Goal: Task Accomplishment & Management: Use online tool/utility

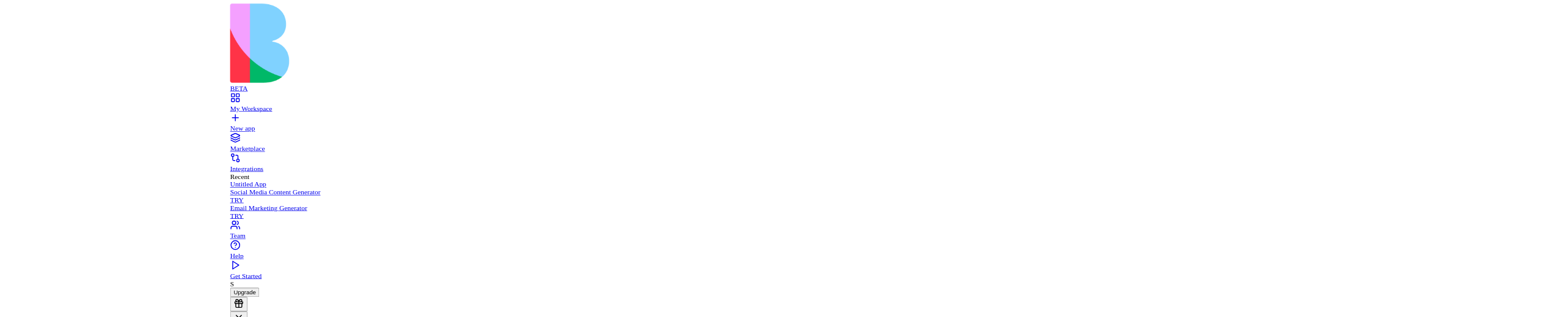
scroll to position [291, 0]
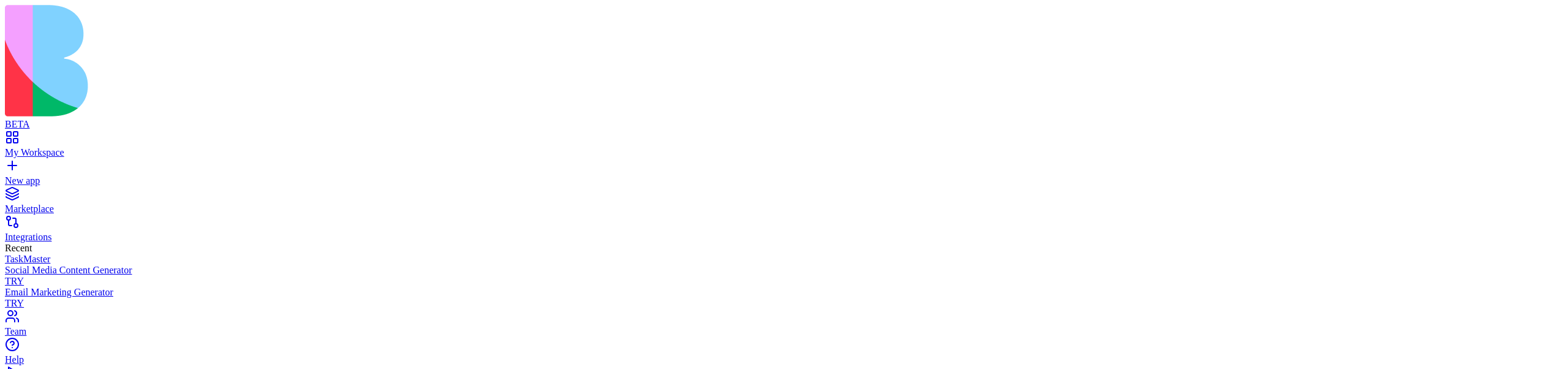
scroll to position [347, 0]
